Goal: Find specific page/section: Find specific page/section

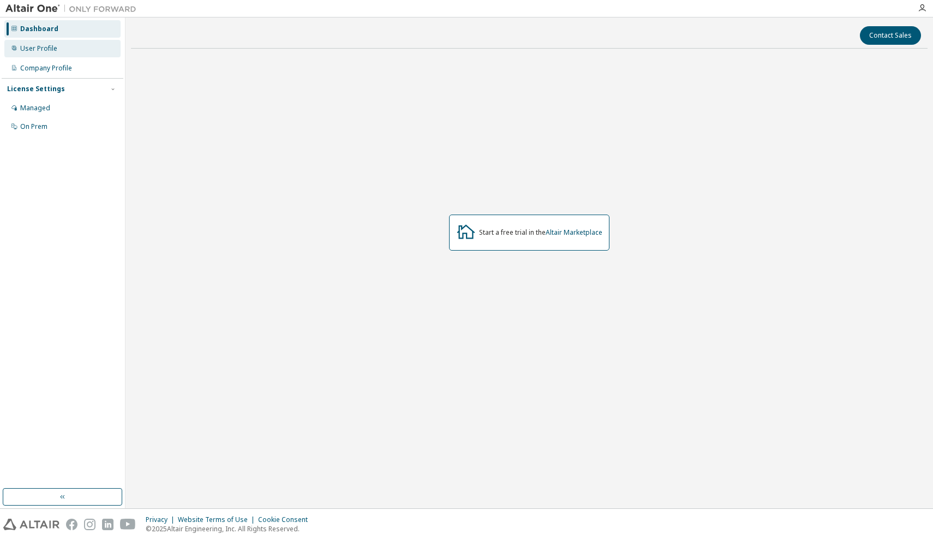
click at [63, 51] on div "User Profile" at bounding box center [62, 48] width 116 height 17
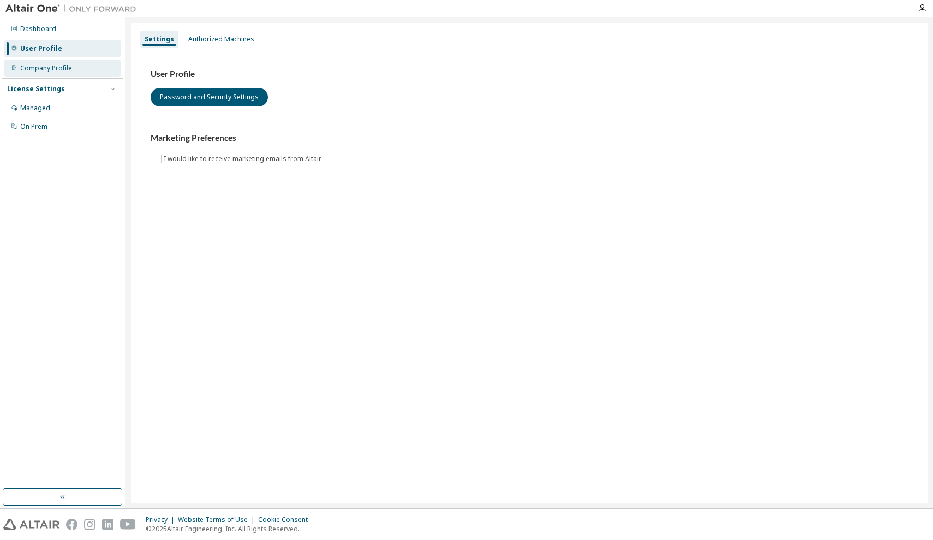
click at [56, 64] on div "Company Profile" at bounding box center [46, 68] width 52 height 9
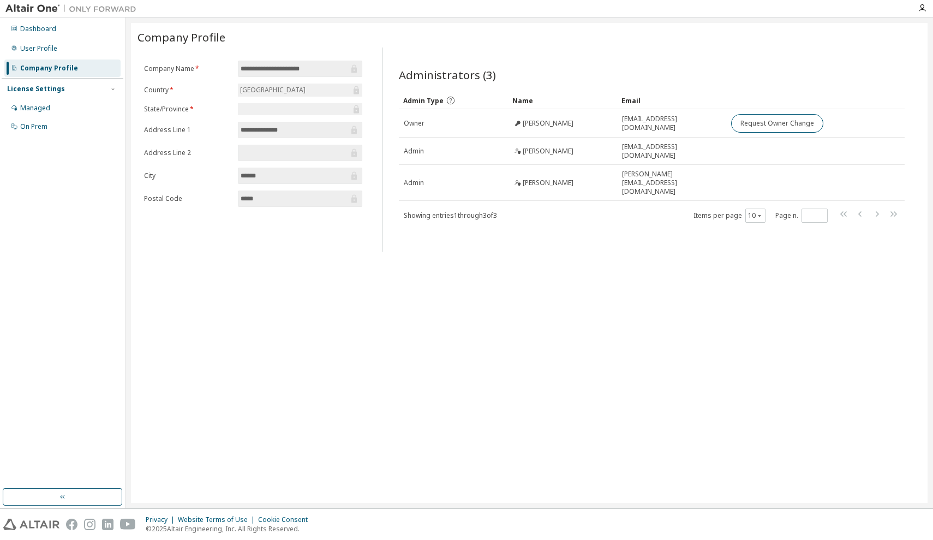
click at [33, 8] on img at bounding box center [73, 8] width 136 height 11
click at [39, 31] on div "Dashboard" at bounding box center [38, 29] width 36 height 9
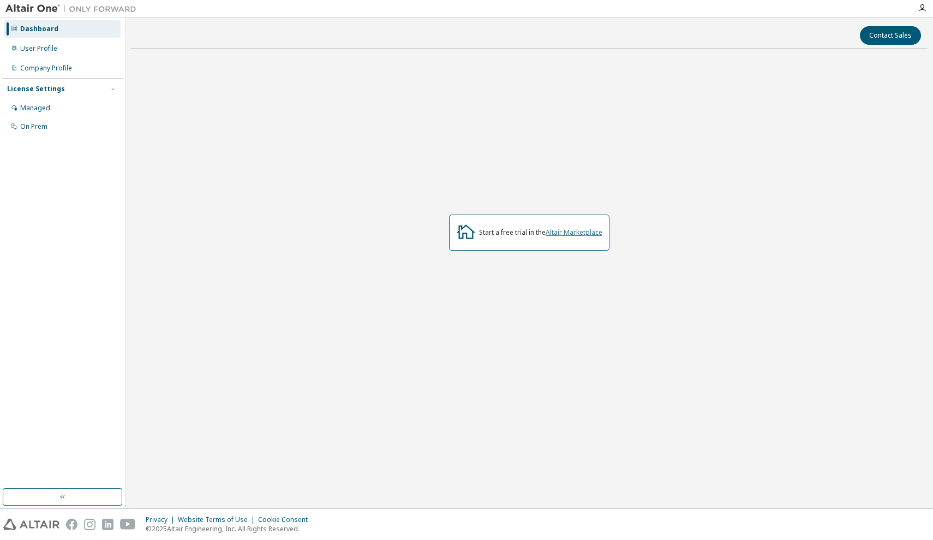
click at [547, 230] on link "Altair Marketplace" at bounding box center [574, 232] width 57 height 9
click at [57, 496] on button "button" at bounding box center [63, 496] width 120 height 17
